Goal: Check status: Check status

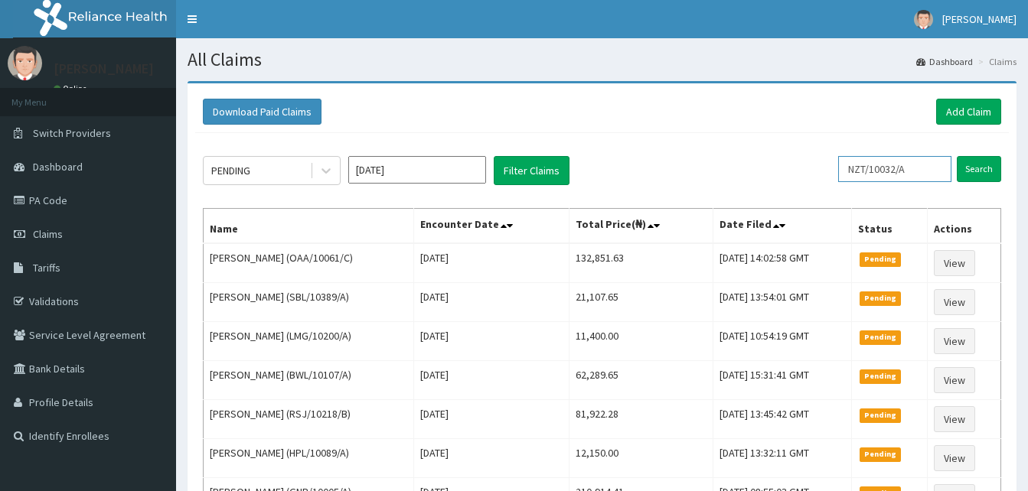
click at [920, 167] on input "NZT/10032/A" at bounding box center [894, 169] width 113 height 26
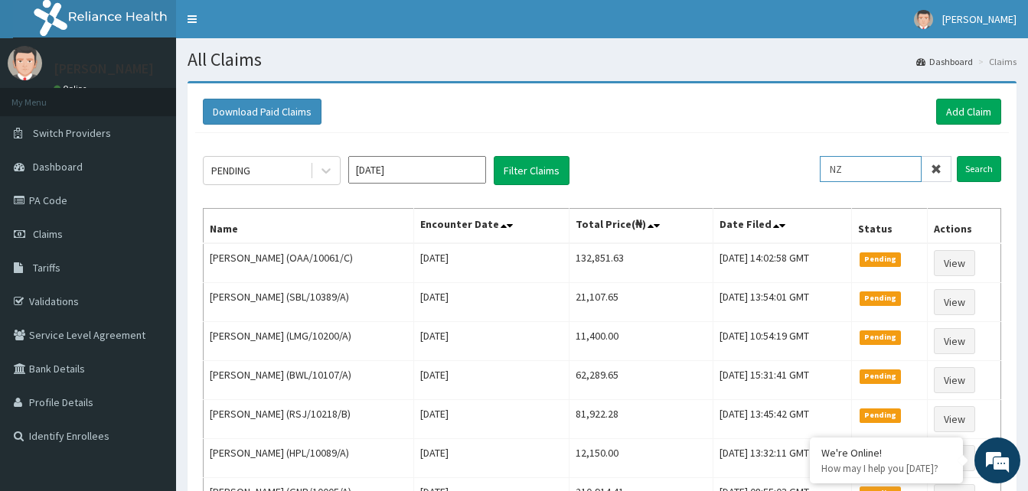
type input "N"
paste input "GSV/11103/A"
type input "GSV/11103/A"
click at [978, 169] on input "Search" at bounding box center [978, 169] width 44 height 26
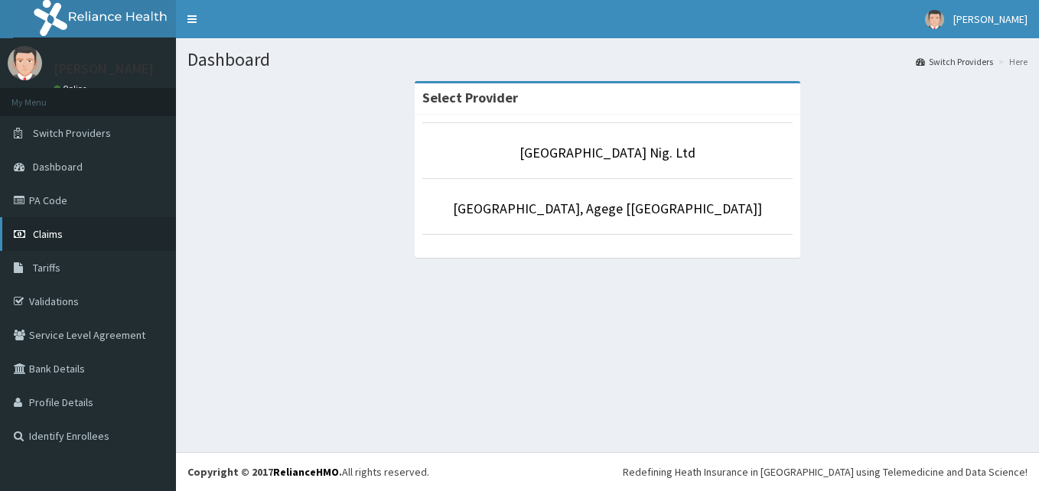
click at [44, 235] on span "Claims" at bounding box center [48, 234] width 30 height 14
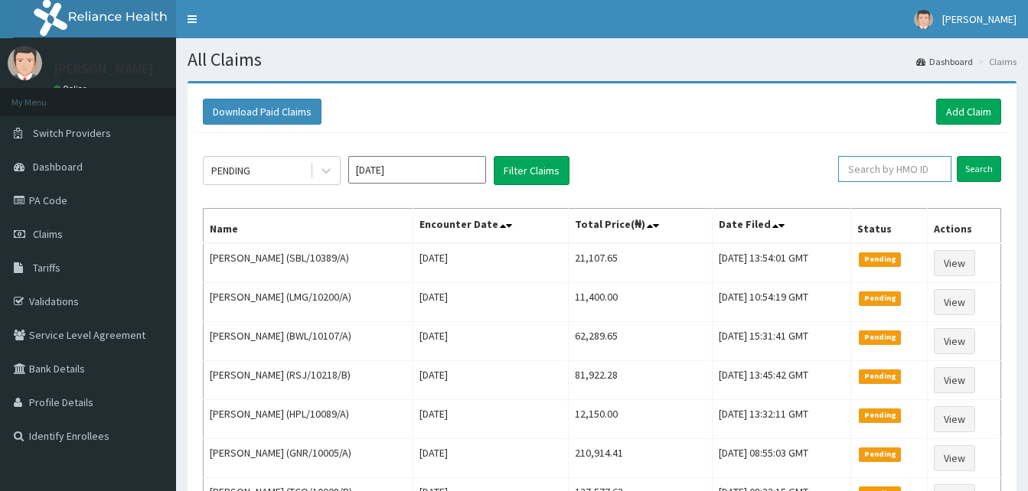
click at [890, 169] on input "text" at bounding box center [894, 169] width 113 height 26
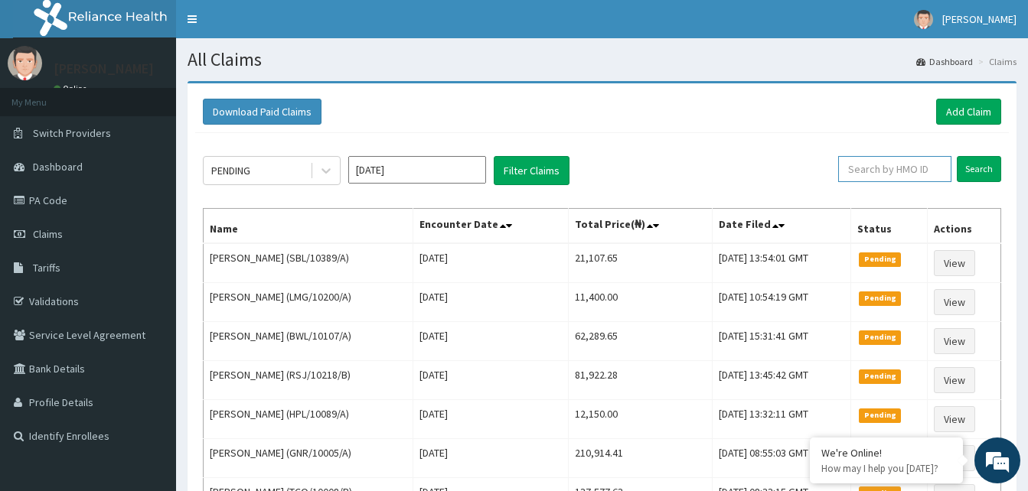
paste input "GSV/11103/A"
type input "GSV/11103/A"
click at [976, 172] on input "Search" at bounding box center [978, 169] width 44 height 26
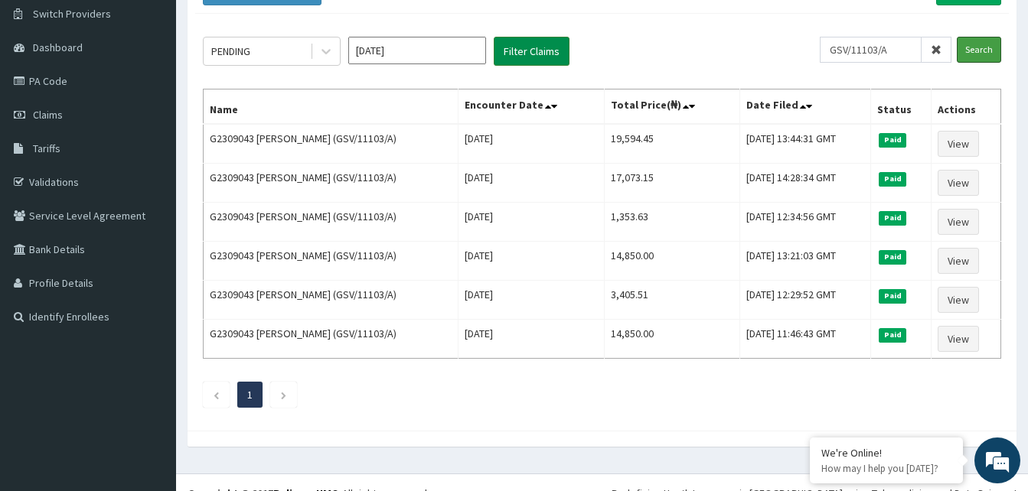
scroll to position [141, 0]
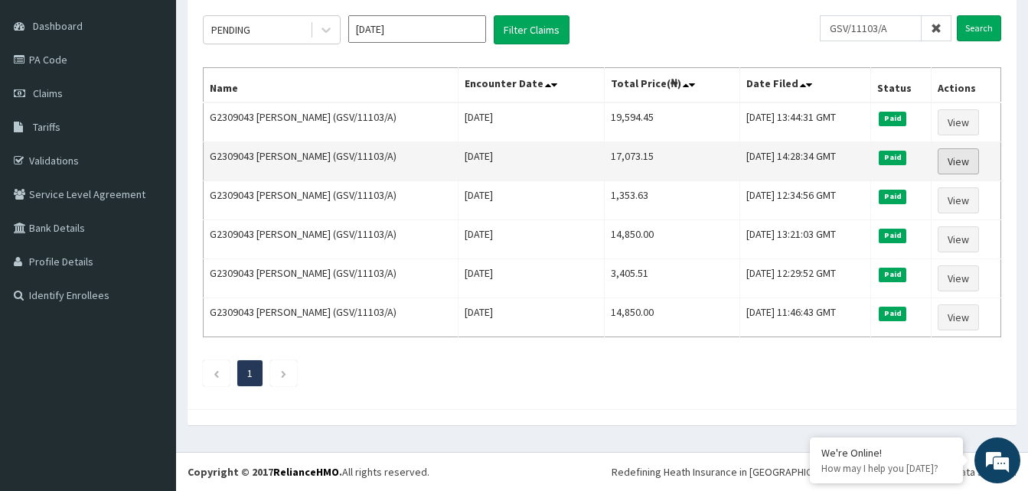
click at [962, 155] on link "View" at bounding box center [957, 161] width 41 height 26
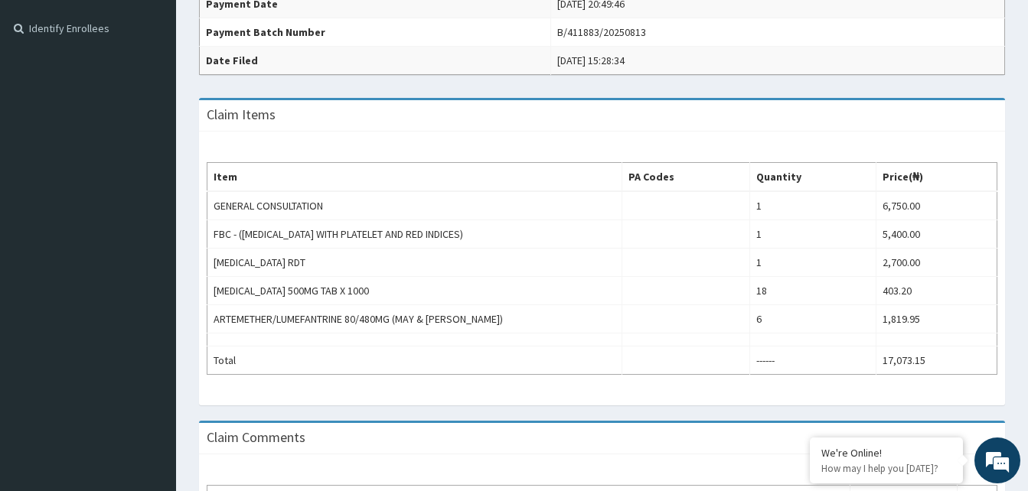
scroll to position [412, 0]
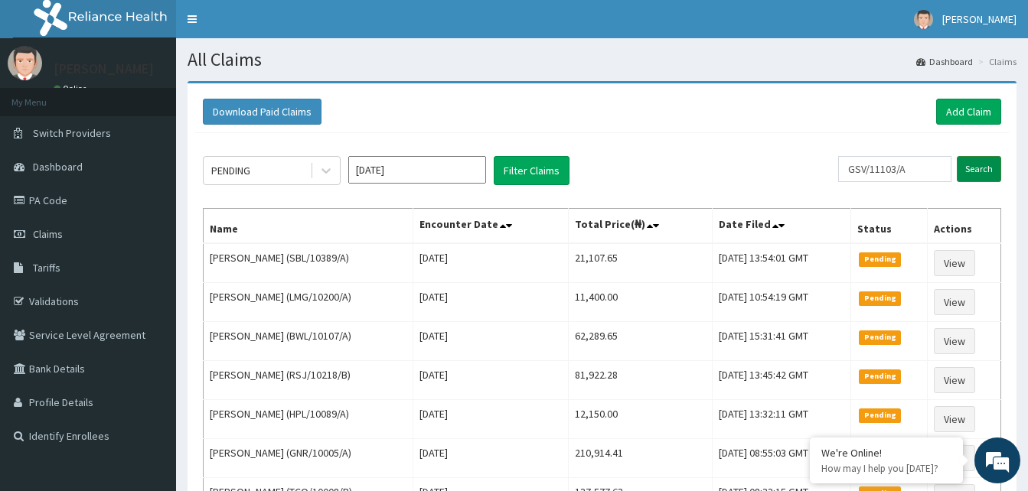
click at [981, 171] on input "Search" at bounding box center [978, 169] width 44 height 26
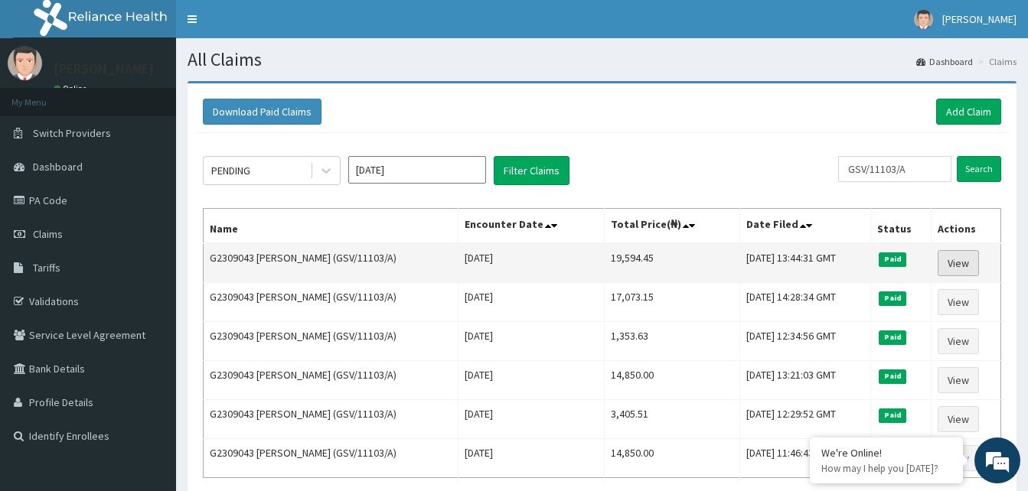
click at [959, 261] on link "View" at bounding box center [957, 263] width 41 height 26
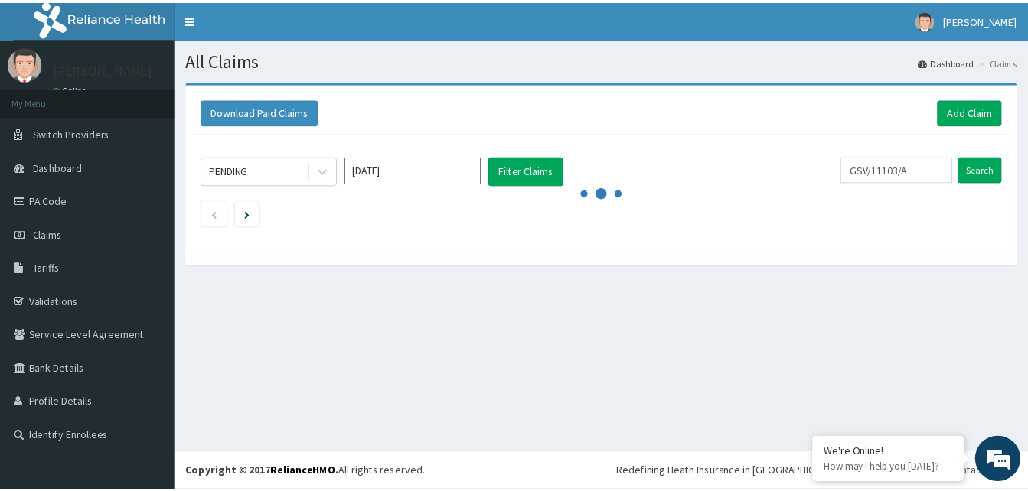
scroll to position [141, 0]
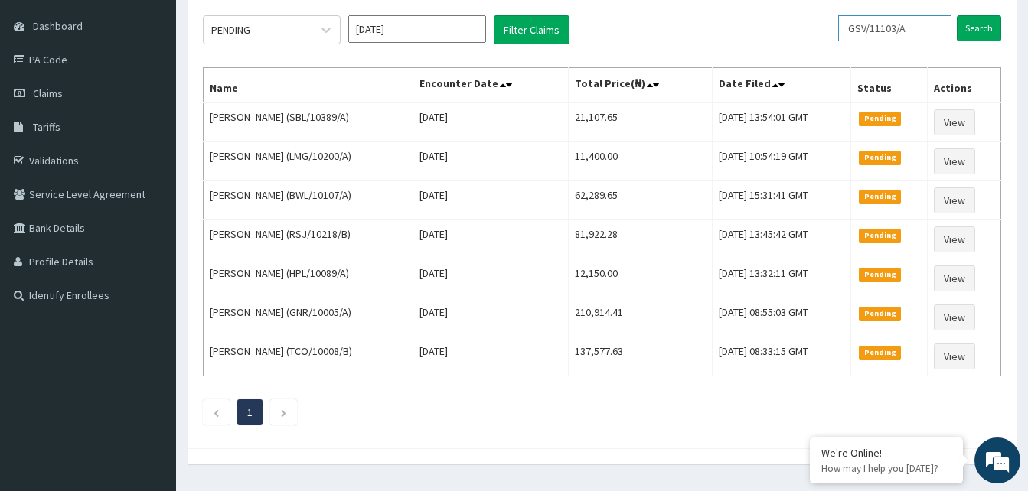
click at [930, 25] on input "GSV/11103/A" at bounding box center [894, 28] width 113 height 26
type input "G"
paste input "AKU/10010/C"
click at [981, 27] on input "Search" at bounding box center [978, 28] width 44 height 26
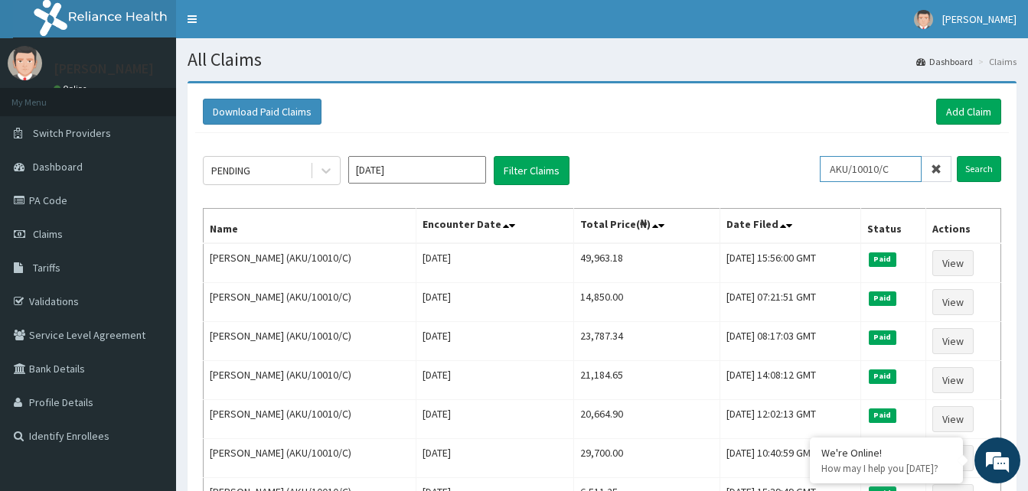
click at [904, 170] on input "AKU/10010/C" at bounding box center [870, 169] width 102 height 26
type input "A"
paste input "AKU/10010/C"
type input "AKU/10010/C"
click at [956, 160] on form "AKU/10010/C Search" at bounding box center [909, 169] width 181 height 26
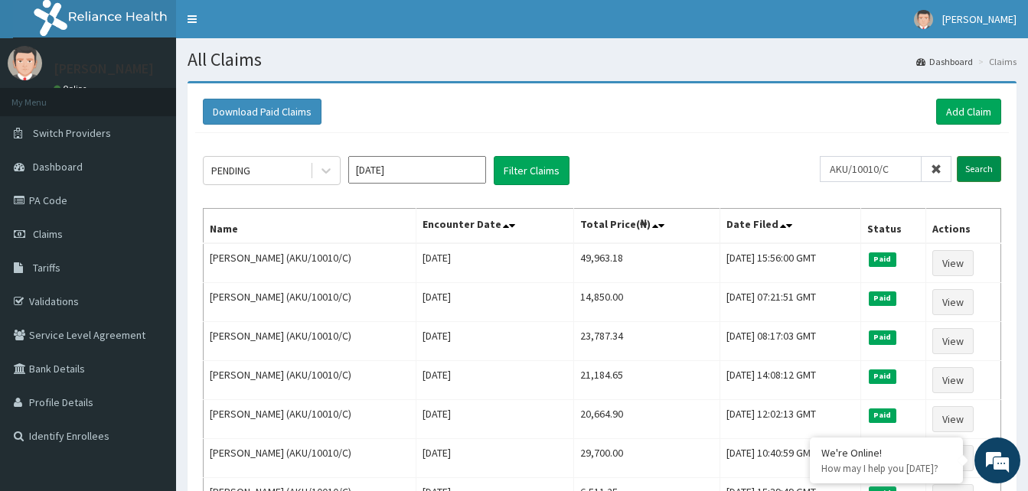
click at [976, 167] on input "Search" at bounding box center [978, 169] width 44 height 26
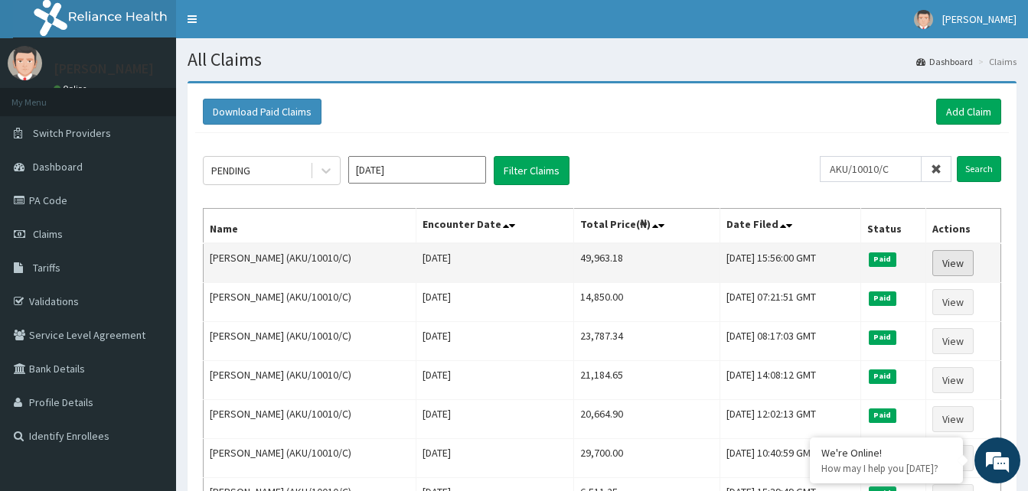
click at [948, 262] on link "View" at bounding box center [952, 263] width 41 height 26
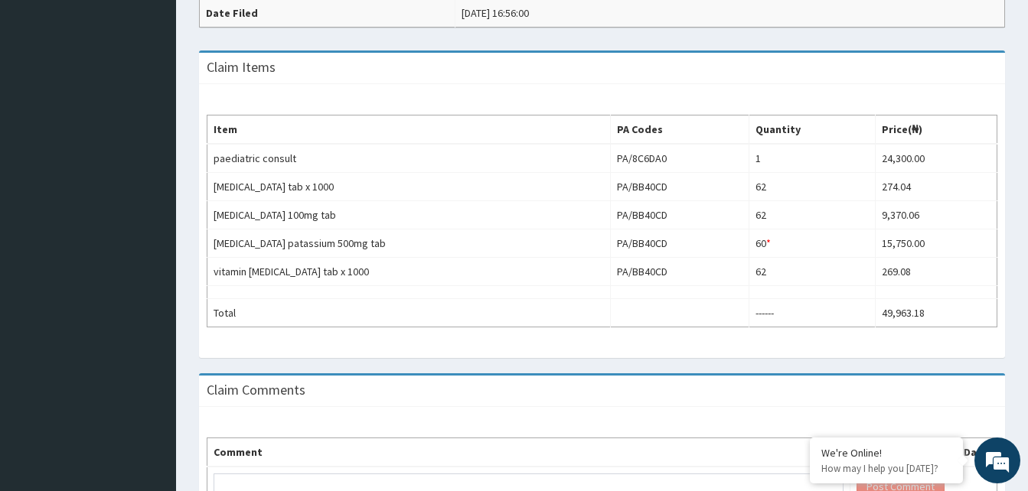
scroll to position [458, 0]
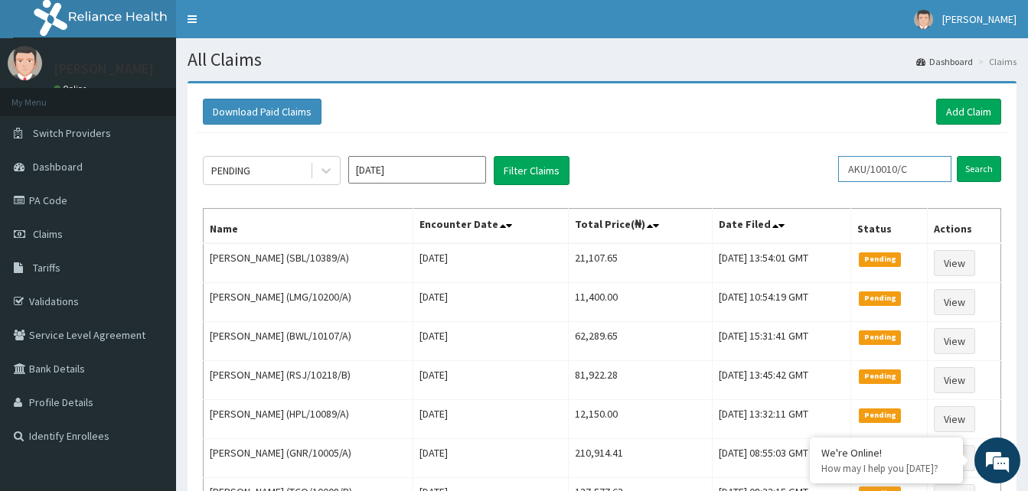
click at [930, 164] on input "AKU/10010/C" at bounding box center [894, 169] width 113 height 26
type input "A"
paste input "SLH/10226/A"
type input "SLH/10226/A"
click at [971, 169] on input "Search" at bounding box center [978, 169] width 44 height 26
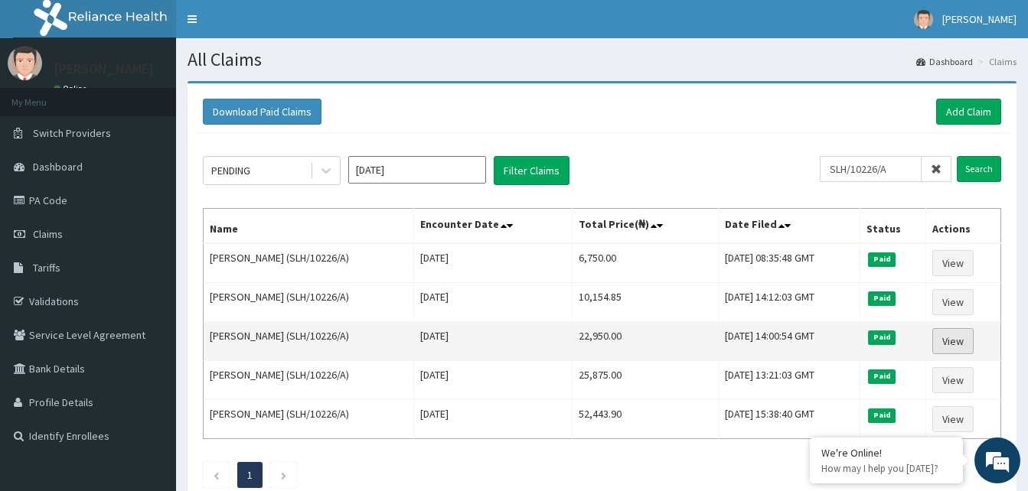
click at [959, 339] on link "View" at bounding box center [952, 341] width 41 height 26
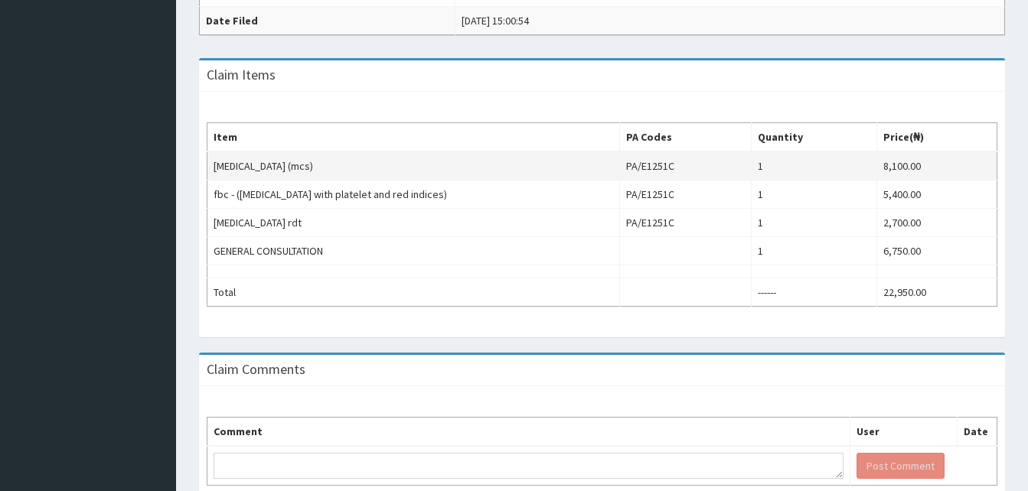
scroll to position [448, 0]
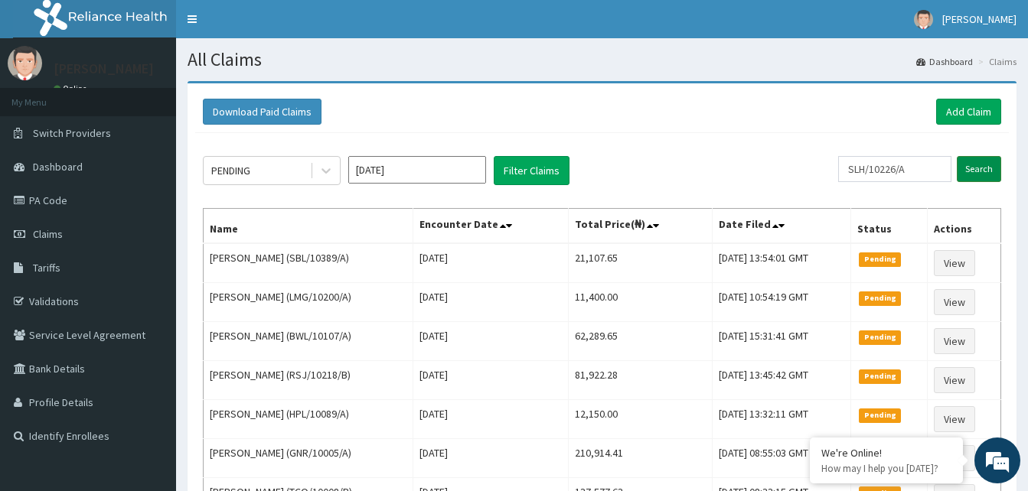
click at [974, 167] on input "Search" at bounding box center [978, 169] width 44 height 26
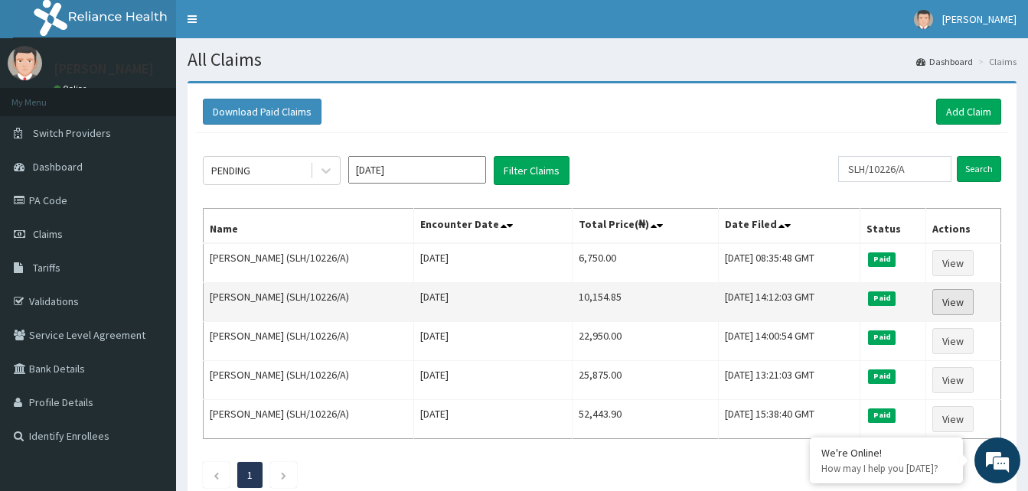
click at [957, 301] on link "View" at bounding box center [952, 302] width 41 height 26
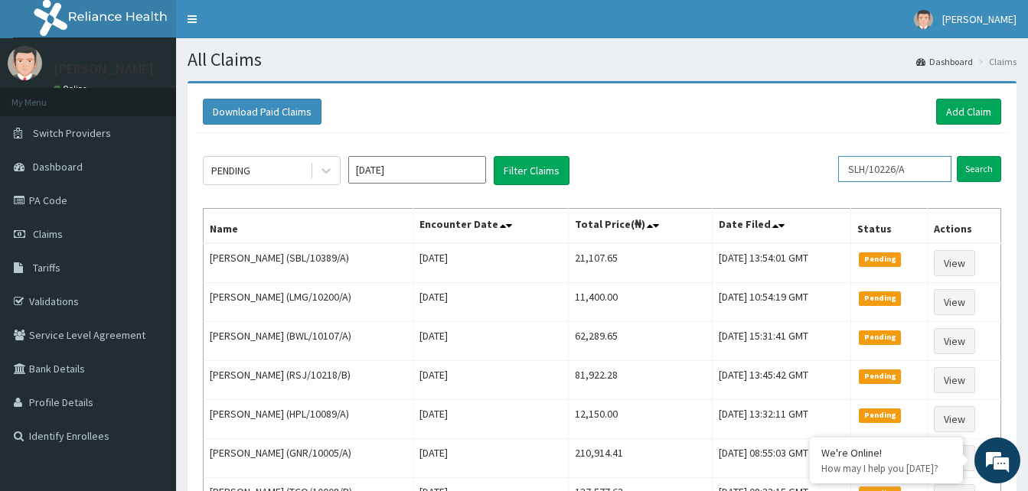
click at [938, 173] on input "SLH/10226/A" at bounding box center [894, 169] width 113 height 26
type input "S"
paste input "WBS/10061/B"
type input "WBS/10061/B"
click at [976, 170] on input "Search" at bounding box center [978, 169] width 44 height 26
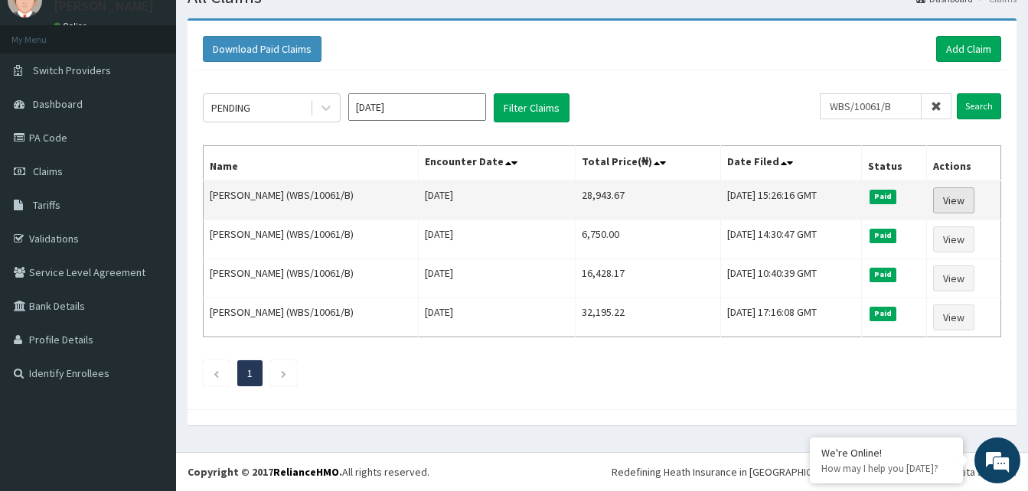
click at [956, 204] on link "View" at bounding box center [953, 200] width 41 height 26
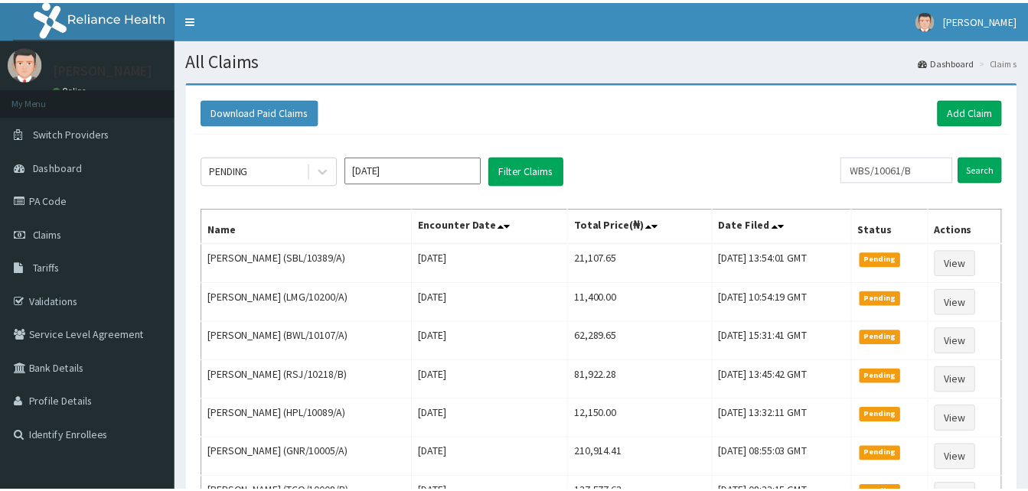
scroll to position [63, 0]
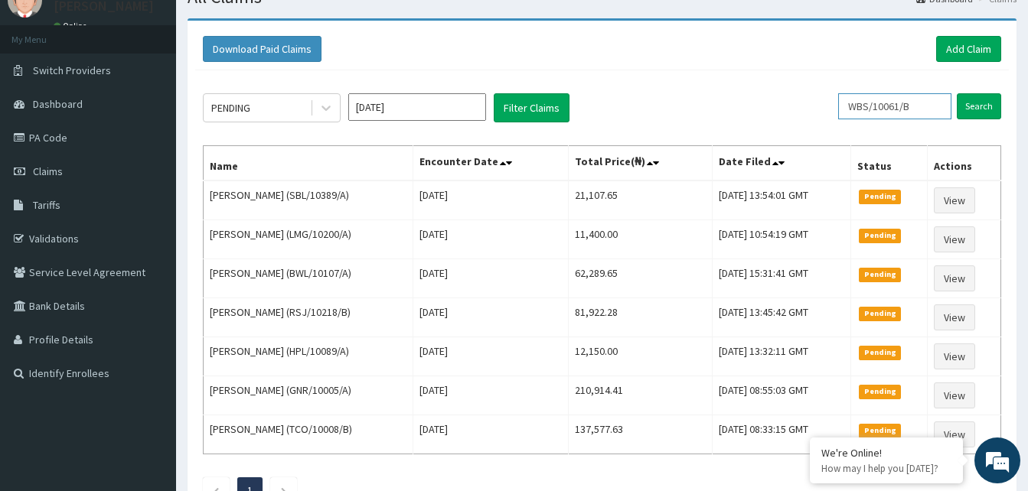
click at [923, 103] on input "WBS/10061/B" at bounding box center [894, 106] width 113 height 26
type input "W"
paste input "TEC/10039/A"
type input "TEC/10039/A"
click at [975, 107] on input "Search" at bounding box center [978, 106] width 44 height 26
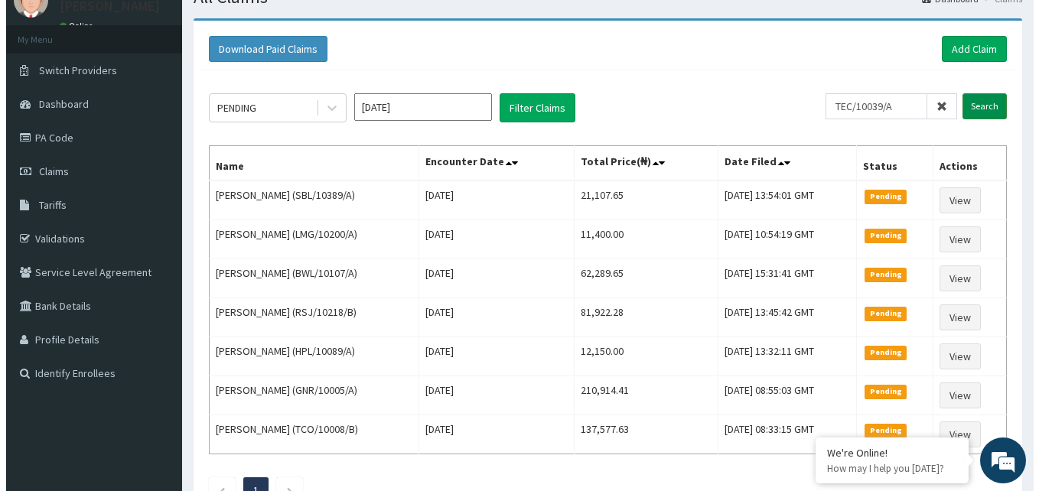
scroll to position [0, 0]
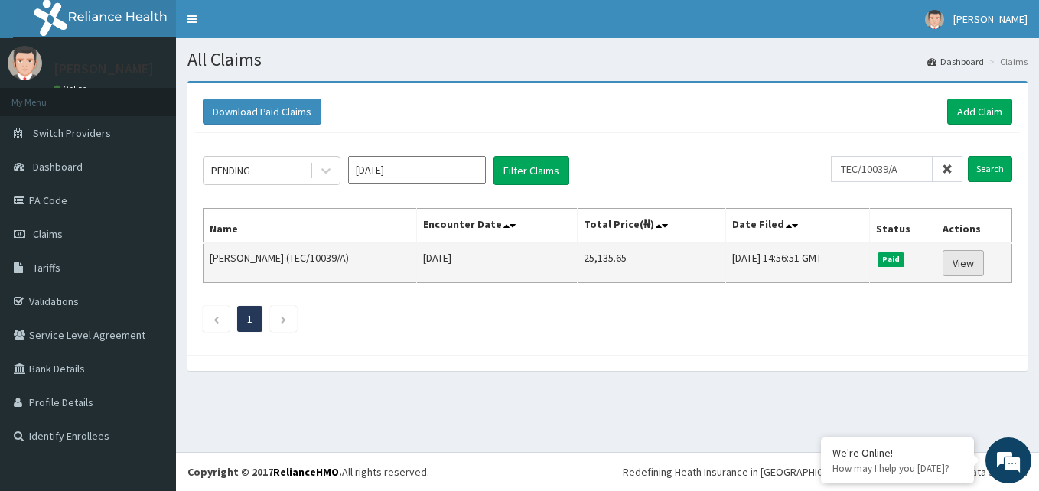
click at [957, 259] on link "View" at bounding box center [963, 263] width 41 height 26
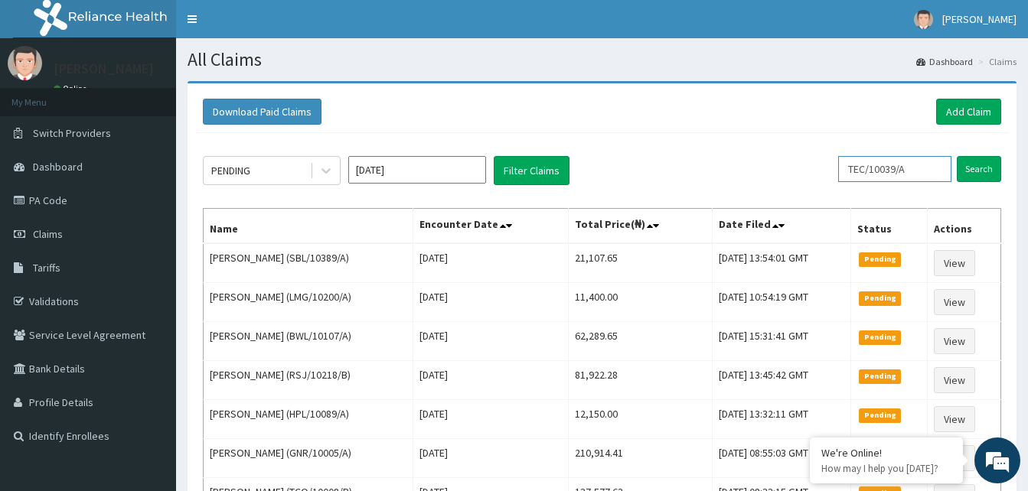
click at [936, 168] on input "TEC/10039/A" at bounding box center [894, 169] width 113 height 26
type input "T"
paste input "VFI/10013/C"
type input "VFI/10013/C"
click at [985, 161] on input "Search" at bounding box center [978, 169] width 44 height 26
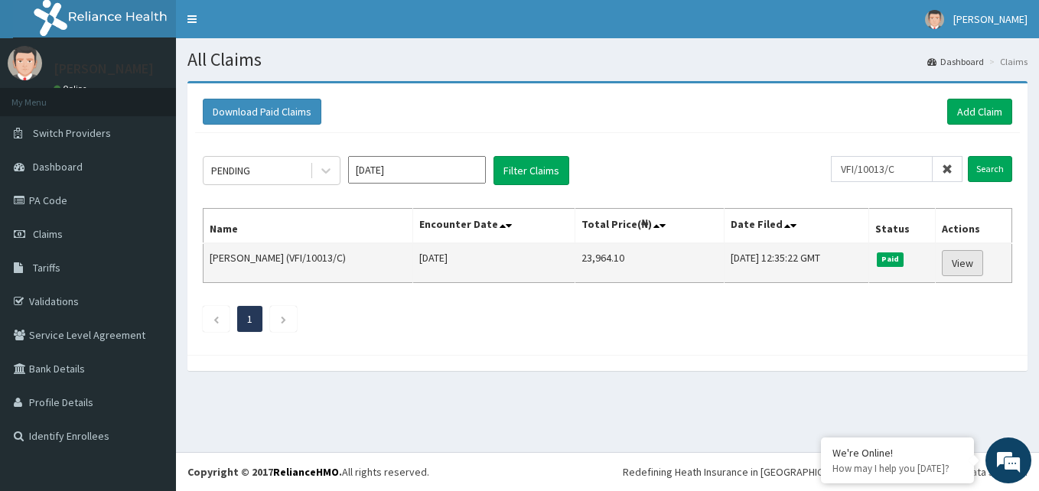
click at [966, 261] on link "View" at bounding box center [962, 263] width 41 height 26
